Goal: Task Accomplishment & Management: Use online tool/utility

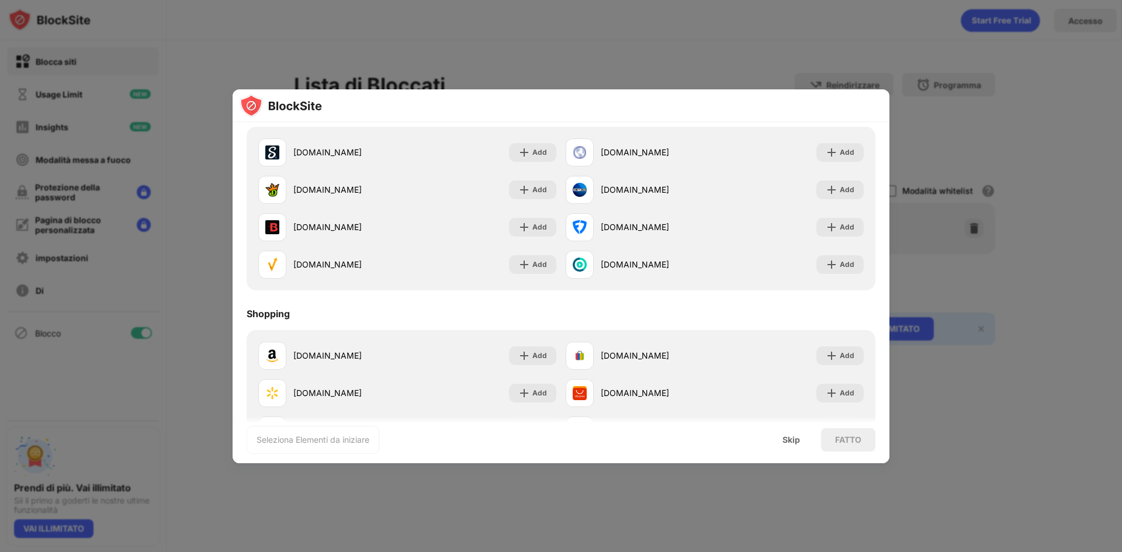
scroll to position [1258, 0]
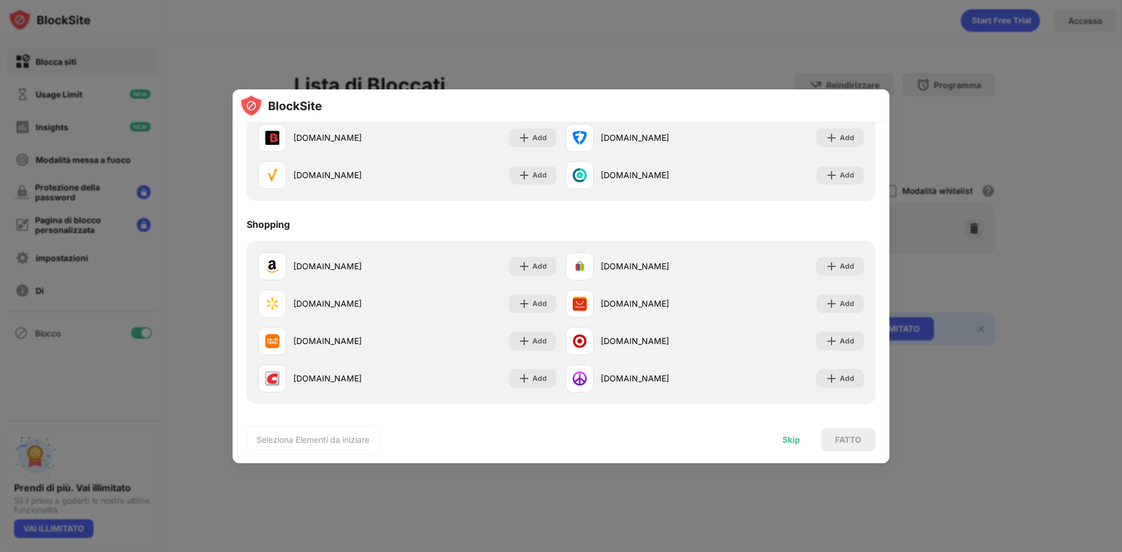
click at [793, 441] on div "Skip" at bounding box center [791, 439] width 18 height 9
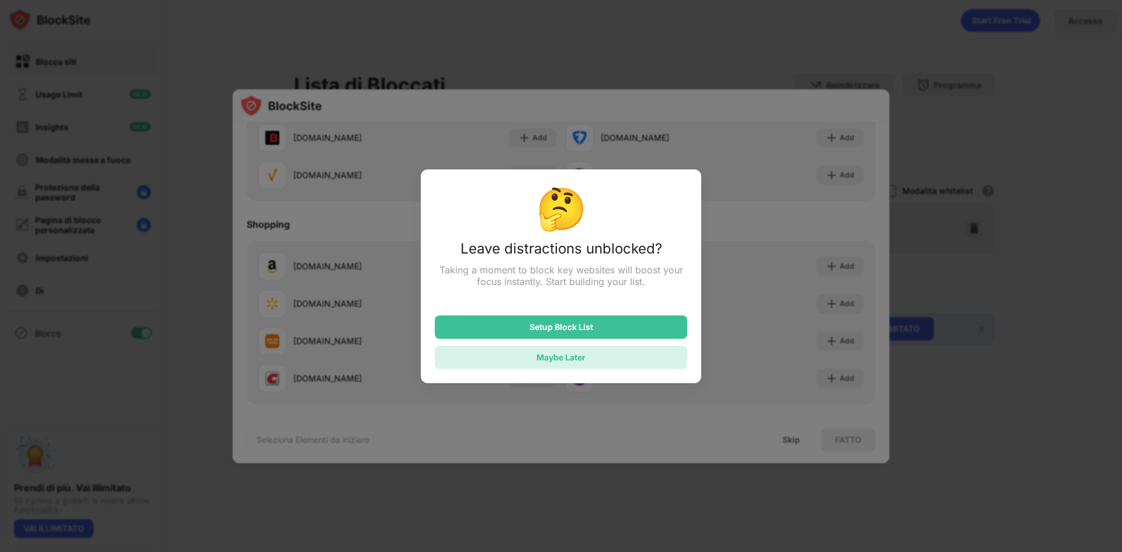
click at [598, 359] on div "Maybe Later" at bounding box center [561, 357] width 252 height 23
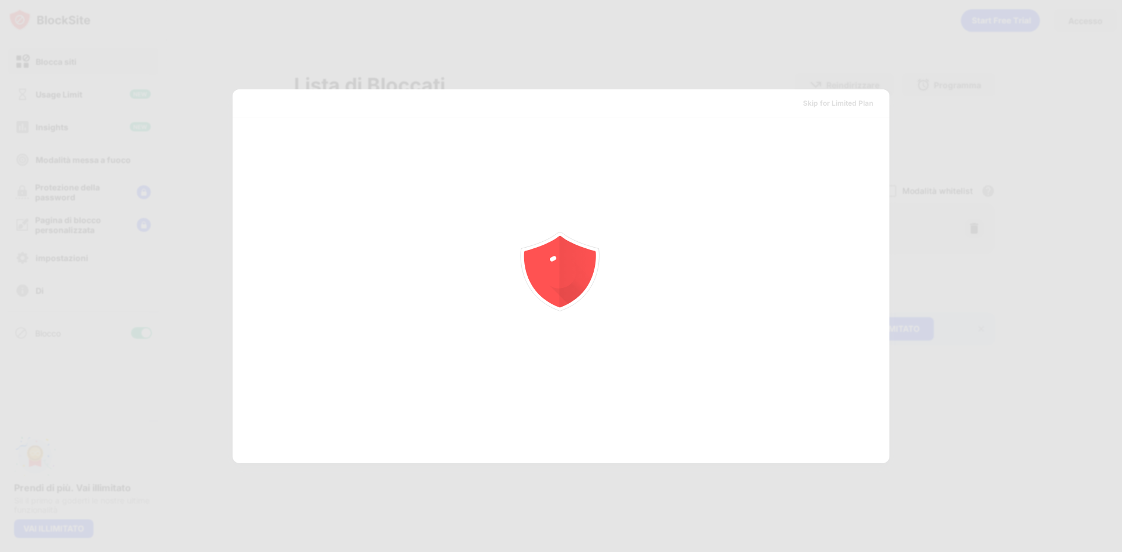
scroll to position [0, 0]
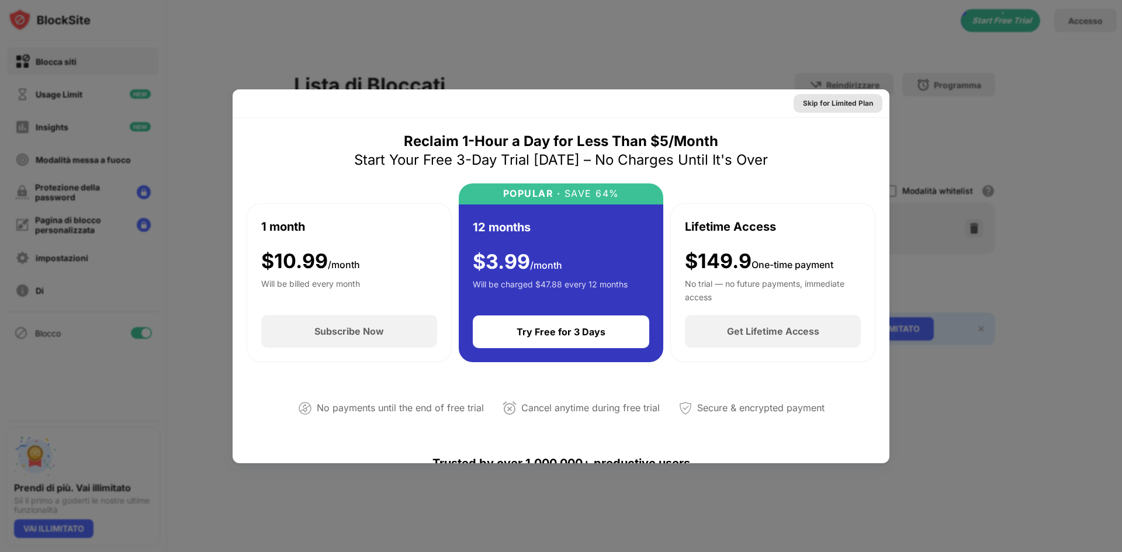
click at [807, 103] on div "Skip for Limited Plan" at bounding box center [838, 104] width 70 height 12
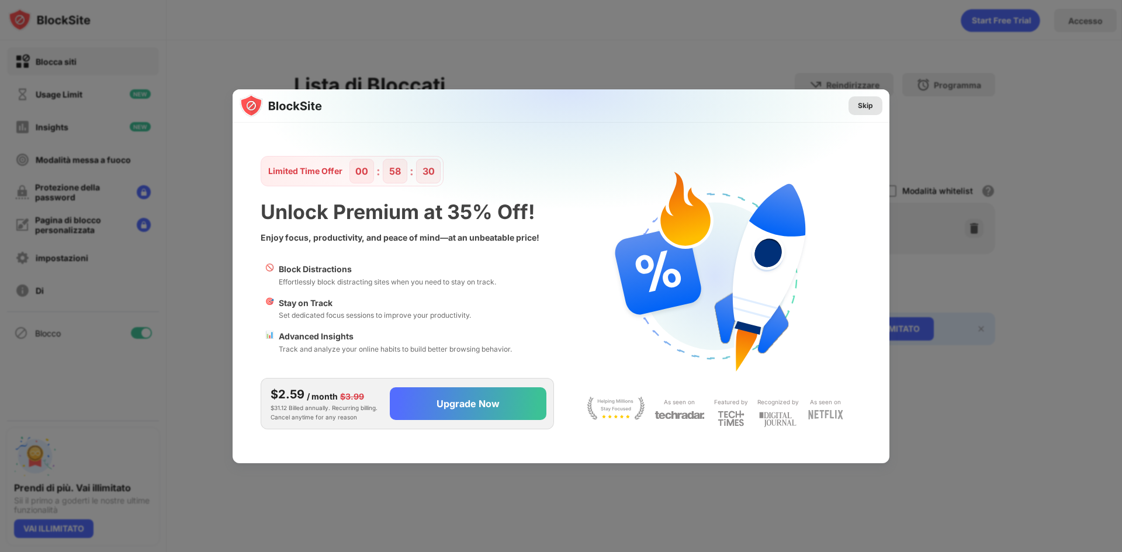
click at [871, 106] on div "Skip" at bounding box center [865, 106] width 15 height 12
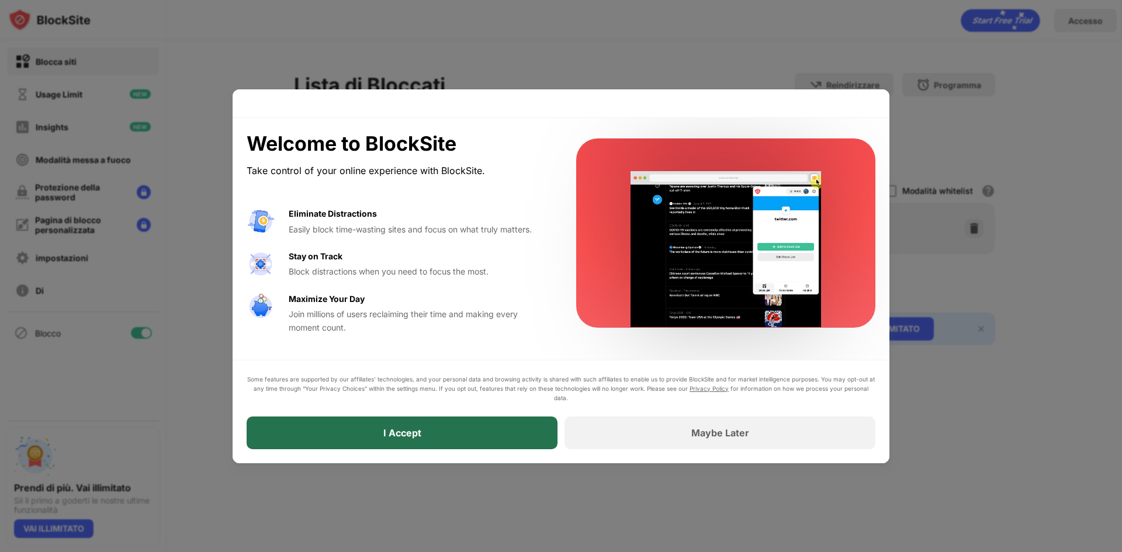
click at [454, 432] on div "I Accept" at bounding box center [402, 433] width 311 height 33
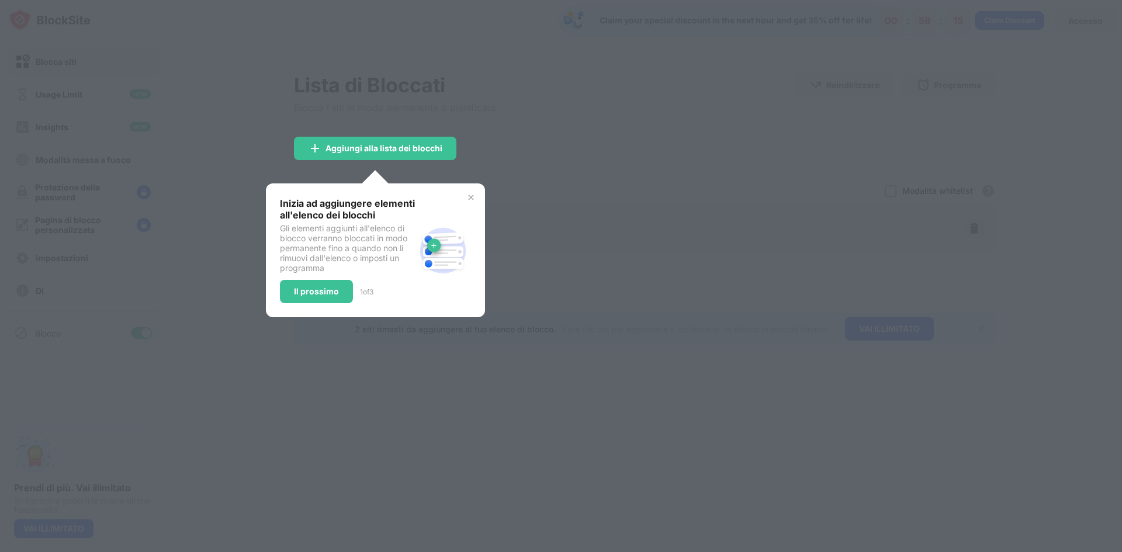
click at [202, 72] on div at bounding box center [561, 276] width 1122 height 552
click at [331, 293] on div "Il prossimo" at bounding box center [316, 291] width 45 height 9
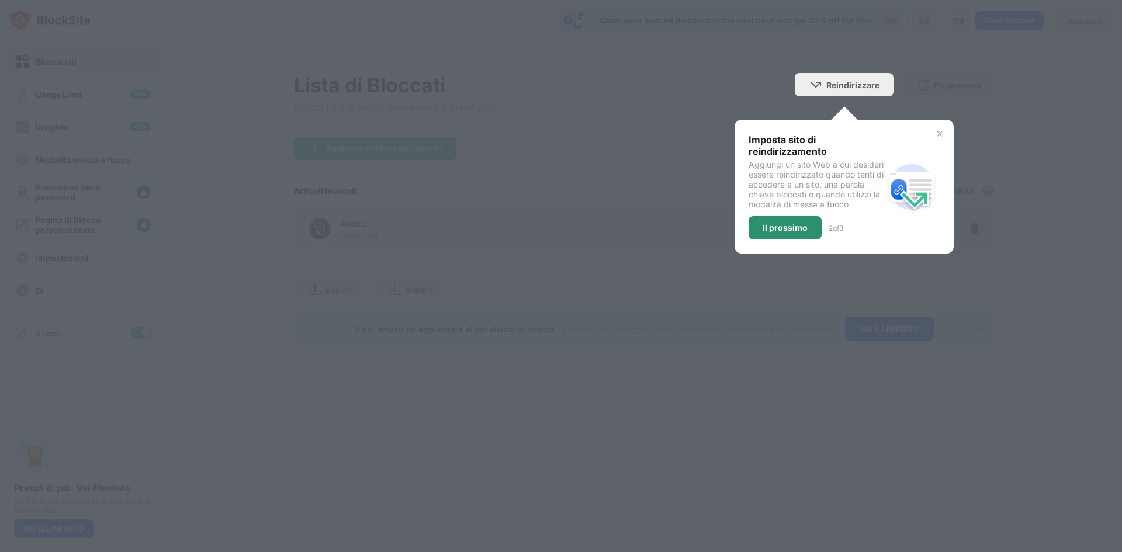
click at [774, 232] on div "Il prossimo" at bounding box center [784, 227] width 45 height 9
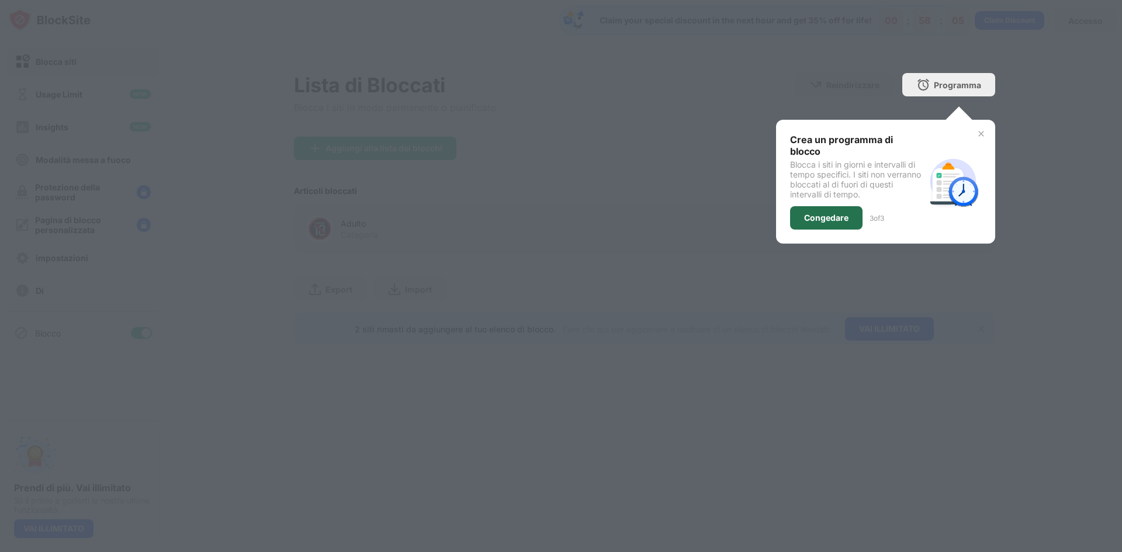
click at [810, 213] on div "Congedare" at bounding box center [826, 217] width 44 height 9
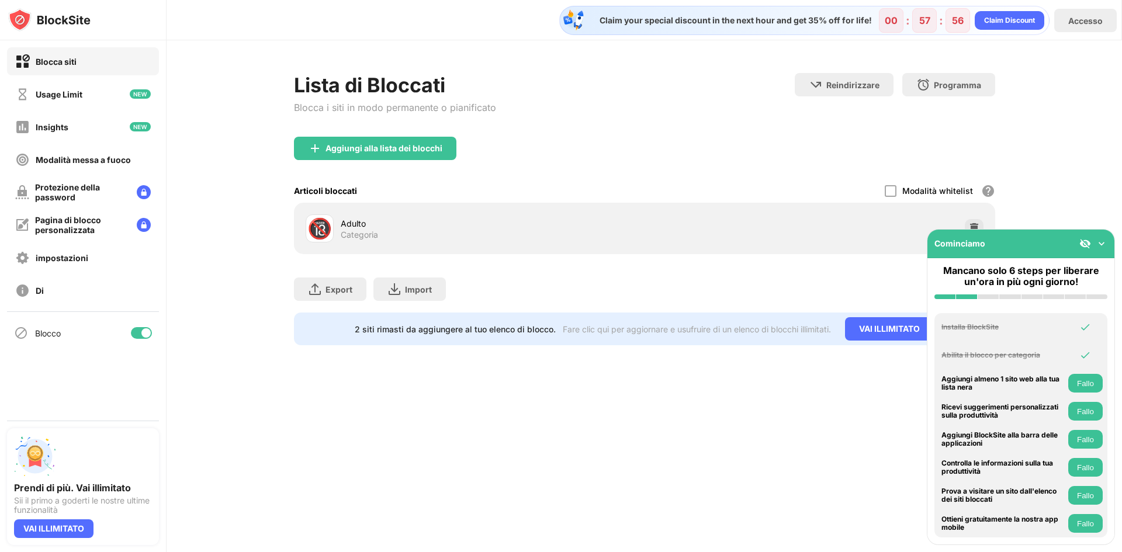
click at [1102, 241] on img at bounding box center [1101, 244] width 12 height 12
